Goal: Obtain resource: Download file/media

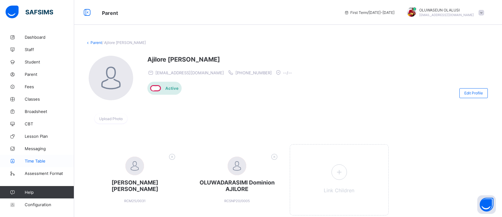
click at [34, 163] on span "Time Table" at bounding box center [49, 160] width 49 height 5
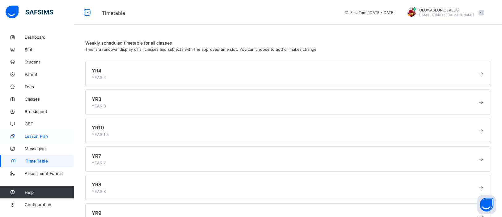
click at [44, 136] on span "Lesson Plan" at bounding box center [49, 135] width 49 height 5
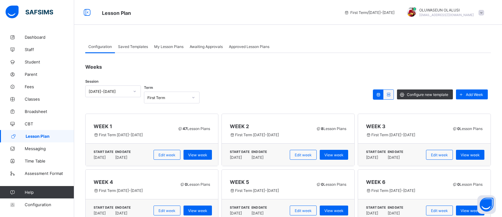
click at [211, 46] on span "Awaiting Approvals" at bounding box center [206, 46] width 33 height 5
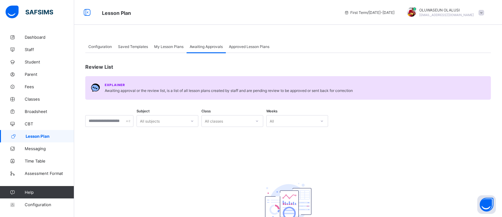
click at [174, 51] on div "My Lesson Plans" at bounding box center [169, 46] width 36 height 12
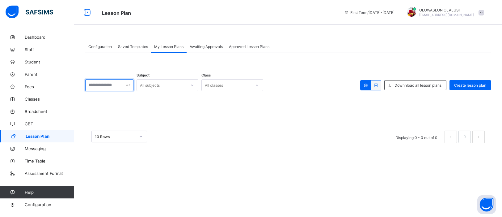
click at [133, 85] on input "text" at bounding box center [109, 85] width 48 height 12
type input "*"
click at [194, 86] on icon at bounding box center [192, 85] width 4 height 6
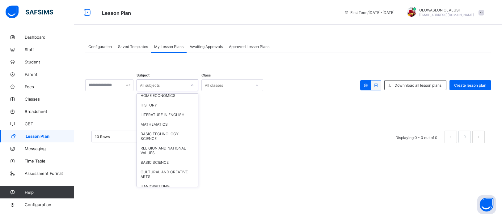
scroll to position [241, 0]
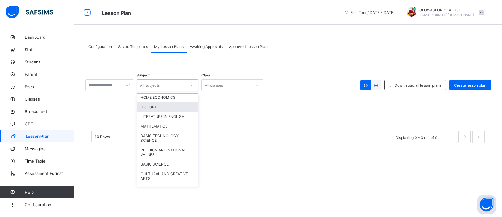
click at [178, 102] on div "HISTORY" at bounding box center [167, 107] width 61 height 10
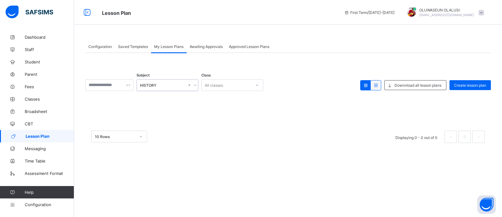
click at [262, 89] on div at bounding box center [257, 85] width 11 height 10
click at [234, 129] on div "YR6" at bounding box center [232, 128] width 61 height 10
click at [263, 84] on div at bounding box center [260, 85] width 6 height 10
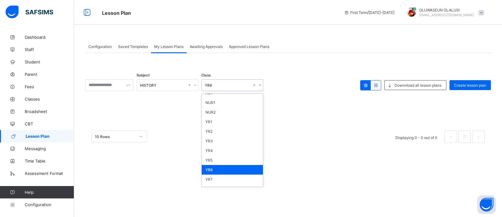
scroll to position [22, 0]
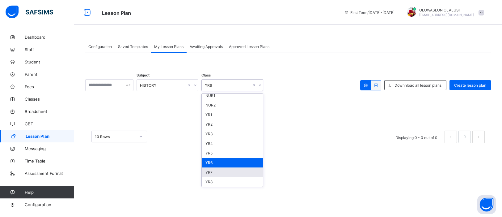
click at [243, 167] on div "YR7" at bounding box center [232, 172] width 61 height 10
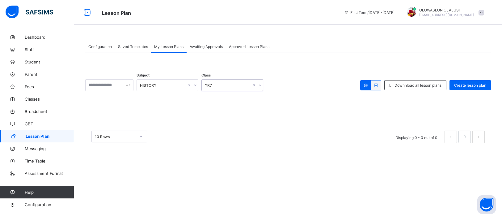
click at [201, 46] on span "Awaiting Approvals" at bounding box center [206, 46] width 33 height 5
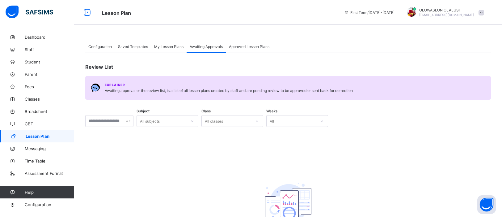
click at [243, 46] on span "Approved Lesson Plans" at bounding box center [249, 46] width 40 height 5
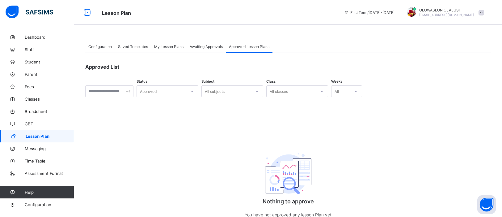
click at [137, 47] on span "Saved Templates" at bounding box center [133, 46] width 30 height 5
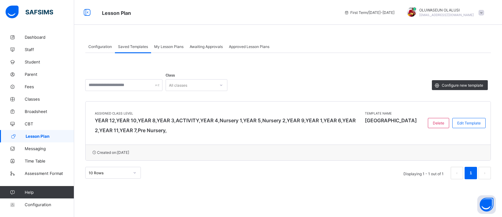
click at [87, 44] on div "Configuration" at bounding box center [100, 46] width 30 height 12
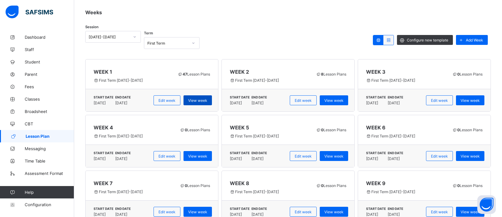
scroll to position [53, 0]
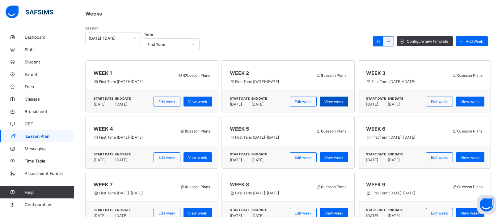
click at [332, 103] on div "View week" at bounding box center [334, 101] width 28 height 10
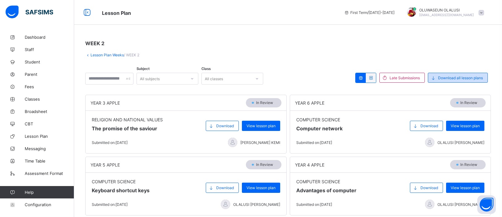
click at [467, 73] on div "Download all lesson plans" at bounding box center [458, 78] width 60 height 10
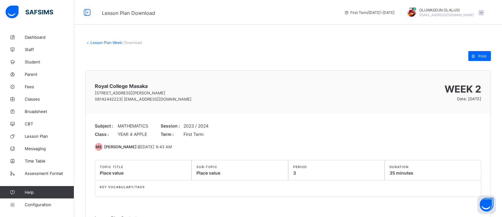
click at [94, 42] on link "Lesson Plan Week" at bounding box center [107, 42] width 32 height 5
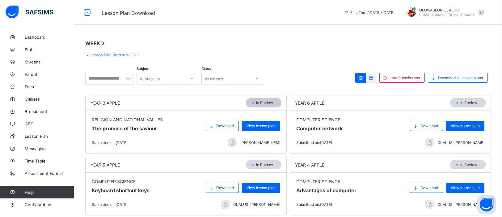
click at [269, 102] on span "In Review" at bounding box center [266, 102] width 21 height 5
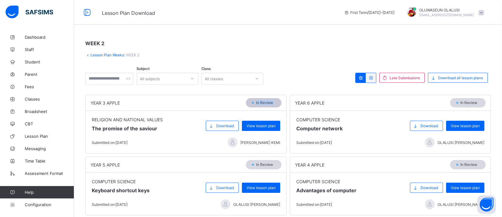
click at [269, 102] on span "In Review" at bounding box center [266, 102] width 21 height 5
click at [271, 102] on span "In Review" at bounding box center [266, 102] width 21 height 5
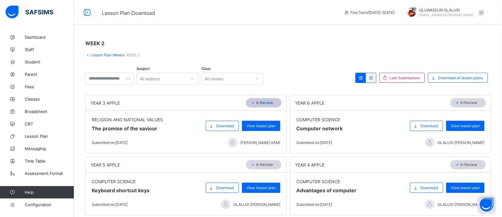
click at [271, 102] on span "In Review" at bounding box center [266, 102] width 21 height 5
click at [93, 54] on link "Lesson Plan Weeks" at bounding box center [107, 55] width 33 height 5
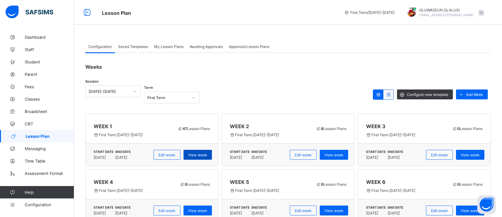
click at [196, 152] on span "View week" at bounding box center [197, 154] width 19 height 5
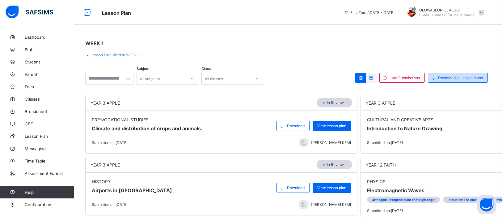
click at [451, 76] on span "Download all lesson plans" at bounding box center [460, 77] width 45 height 5
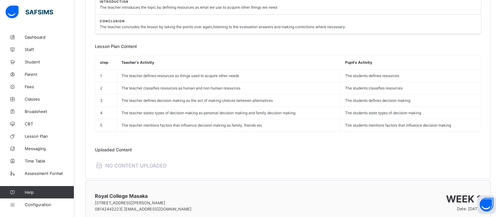
scroll to position [5605, 0]
